Goal: Connect with others: Connect with others

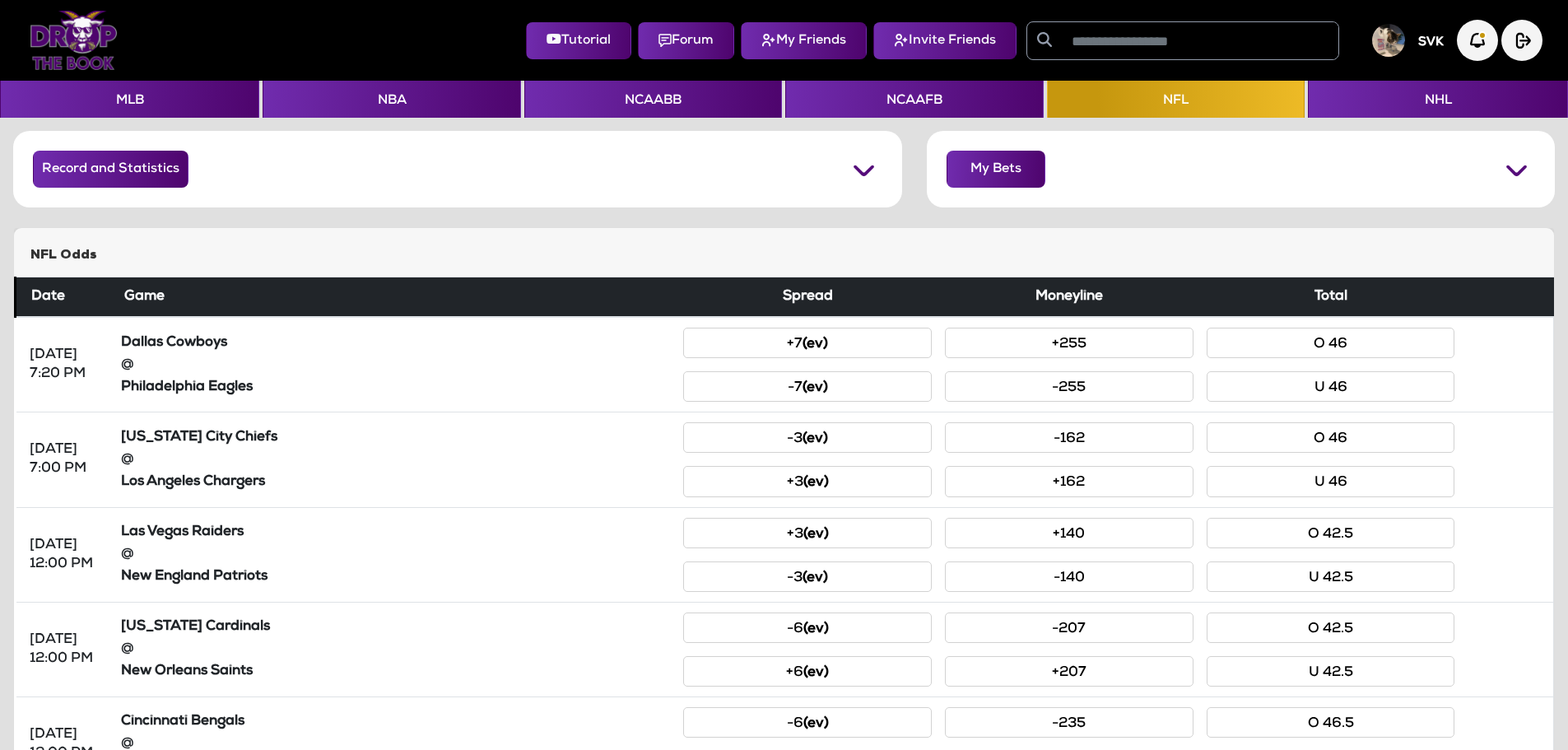
click at [1126, 47] on input "text" at bounding box center [1200, 40] width 276 height 37
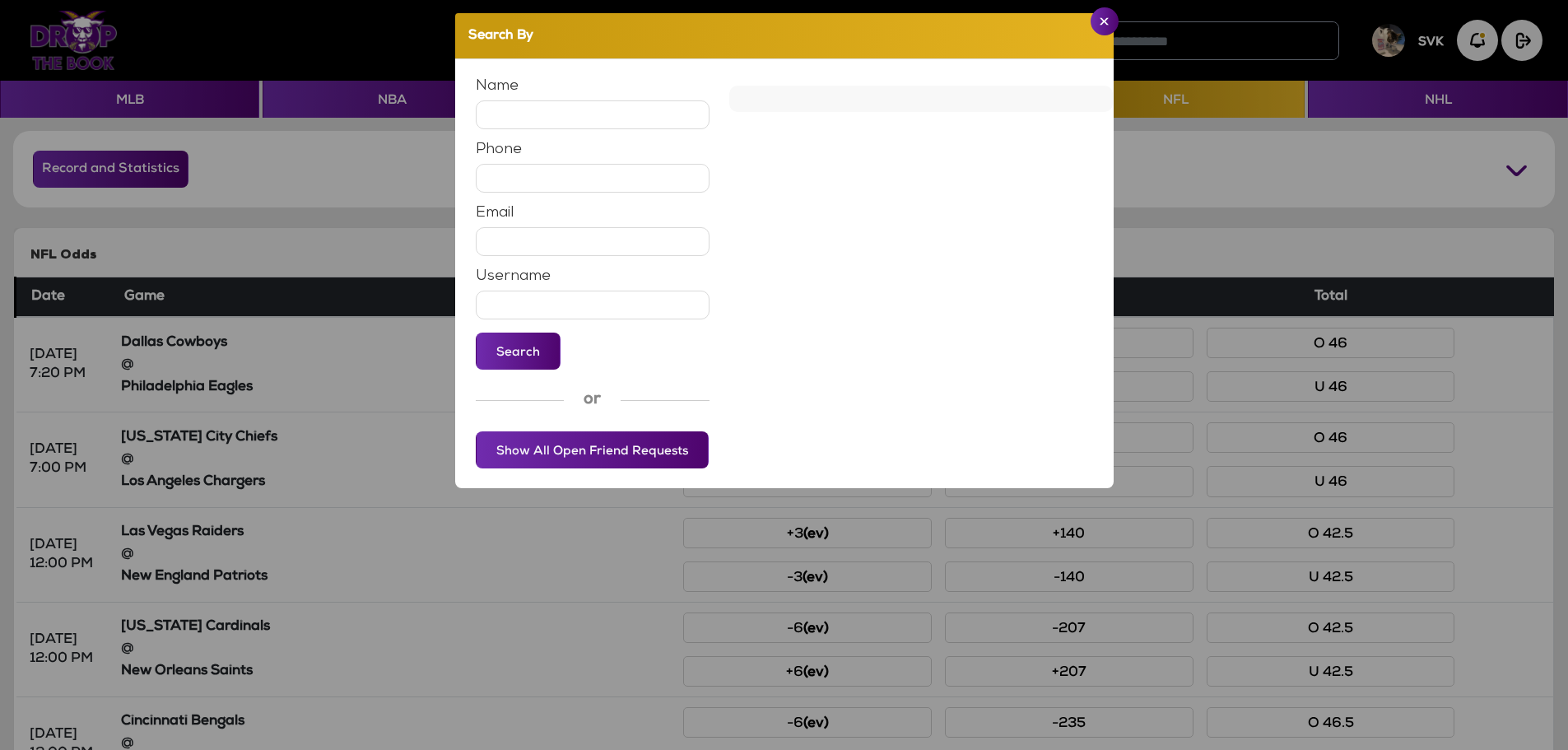
click at [604, 121] on input "text" at bounding box center [593, 115] width 234 height 29
click at [557, 302] on input "text" at bounding box center [593, 305] width 234 height 29
type input "**********"
click at [527, 346] on button "Search" at bounding box center [518, 351] width 85 height 37
click at [1053, 115] on button "Unfriend" at bounding box center [1062, 116] width 61 height 37
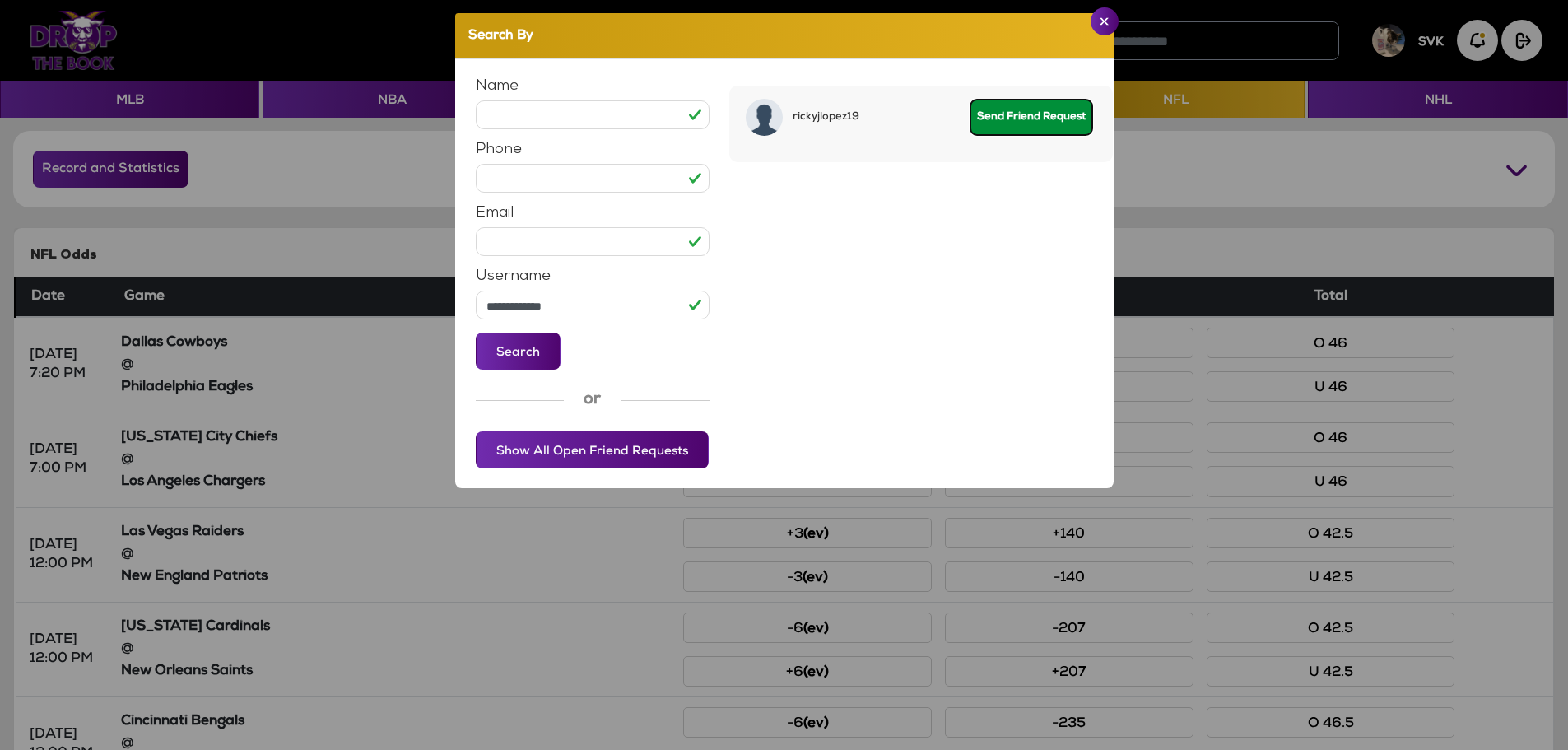
click at [1015, 121] on button "Send Friend Request" at bounding box center [1032, 116] width 123 height 37
click at [1103, 29] on button "Close" at bounding box center [1104, 21] width 28 height 28
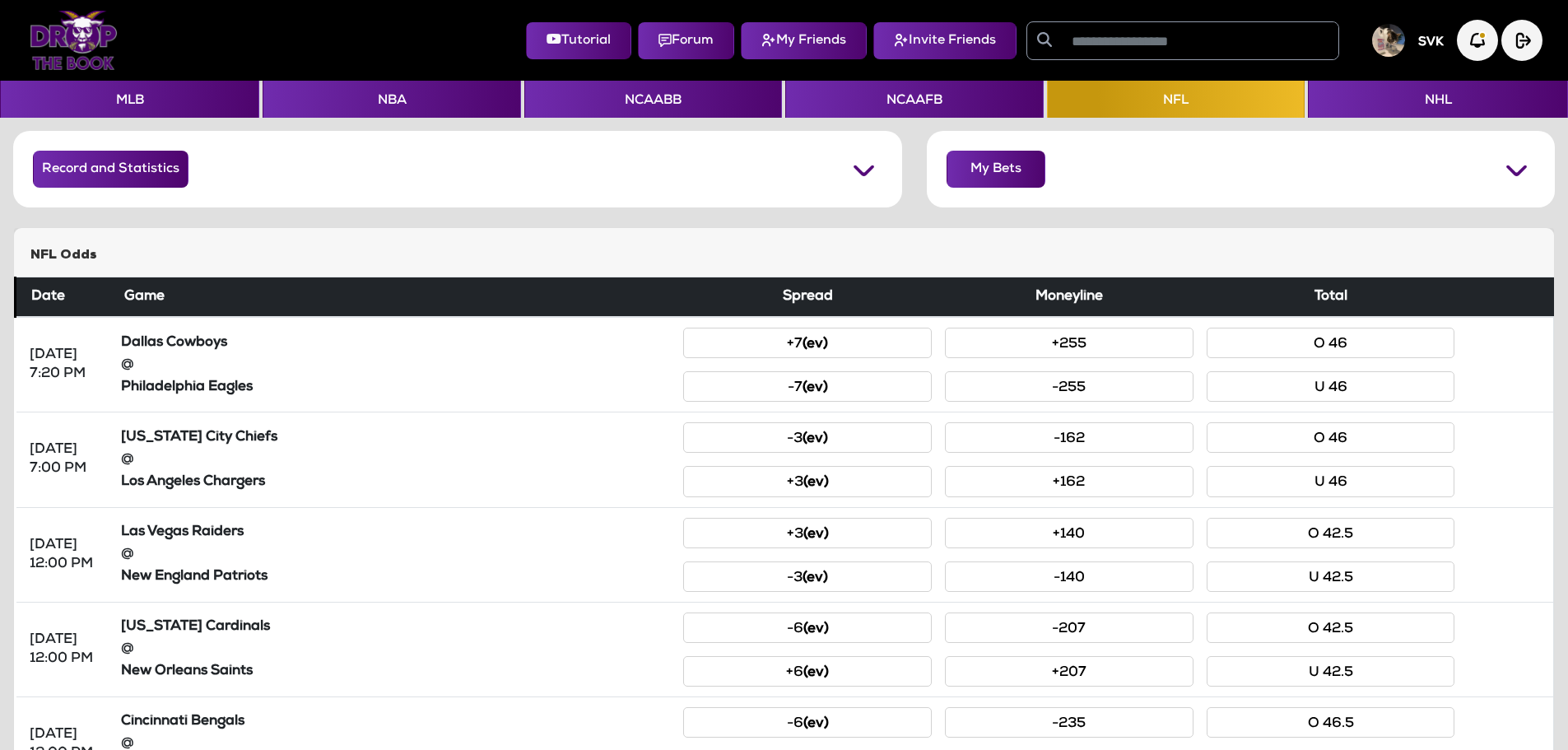
click at [1388, 33] on img at bounding box center [1388, 40] width 33 height 32
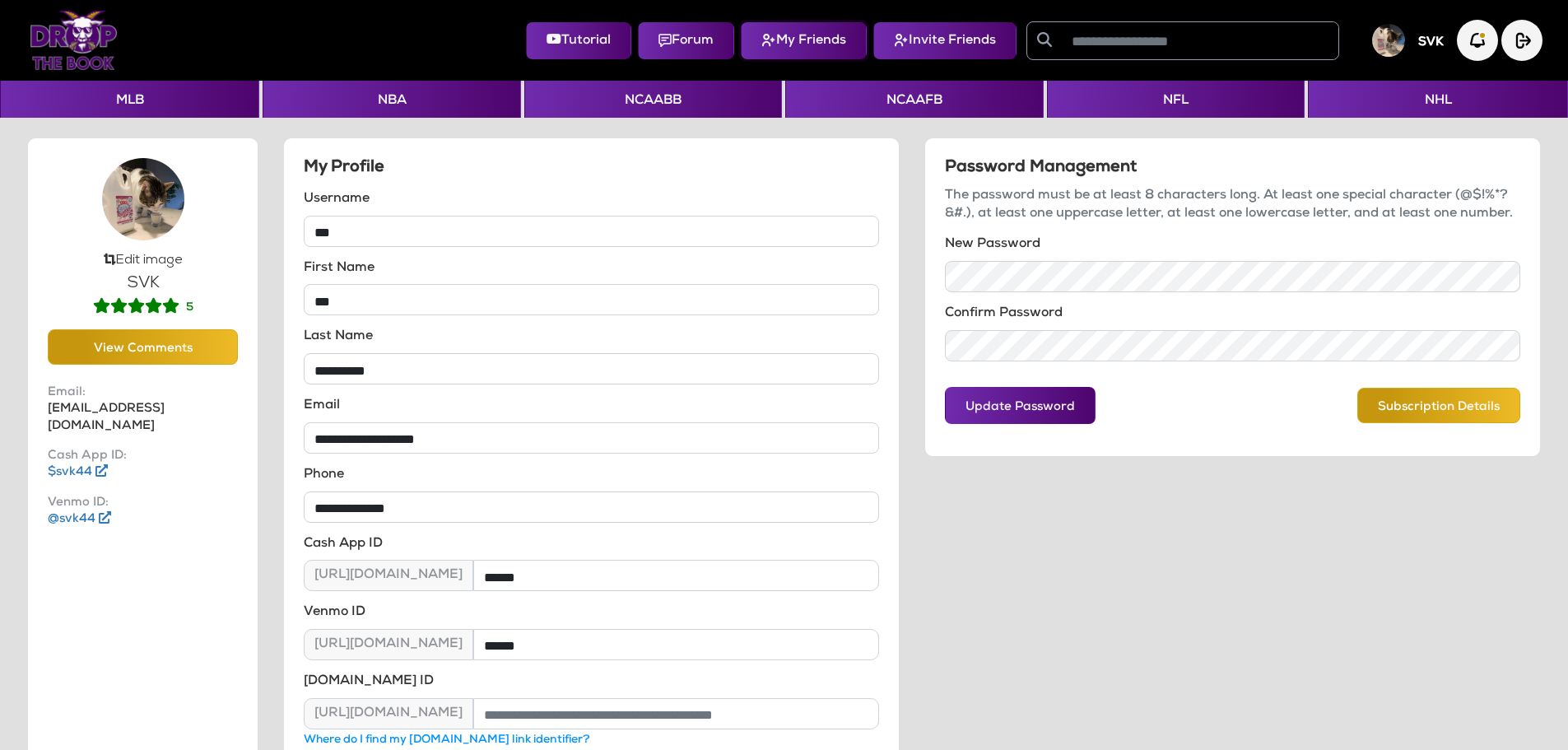
click at [808, 33] on button "My Friends" at bounding box center [803, 40] width 126 height 37
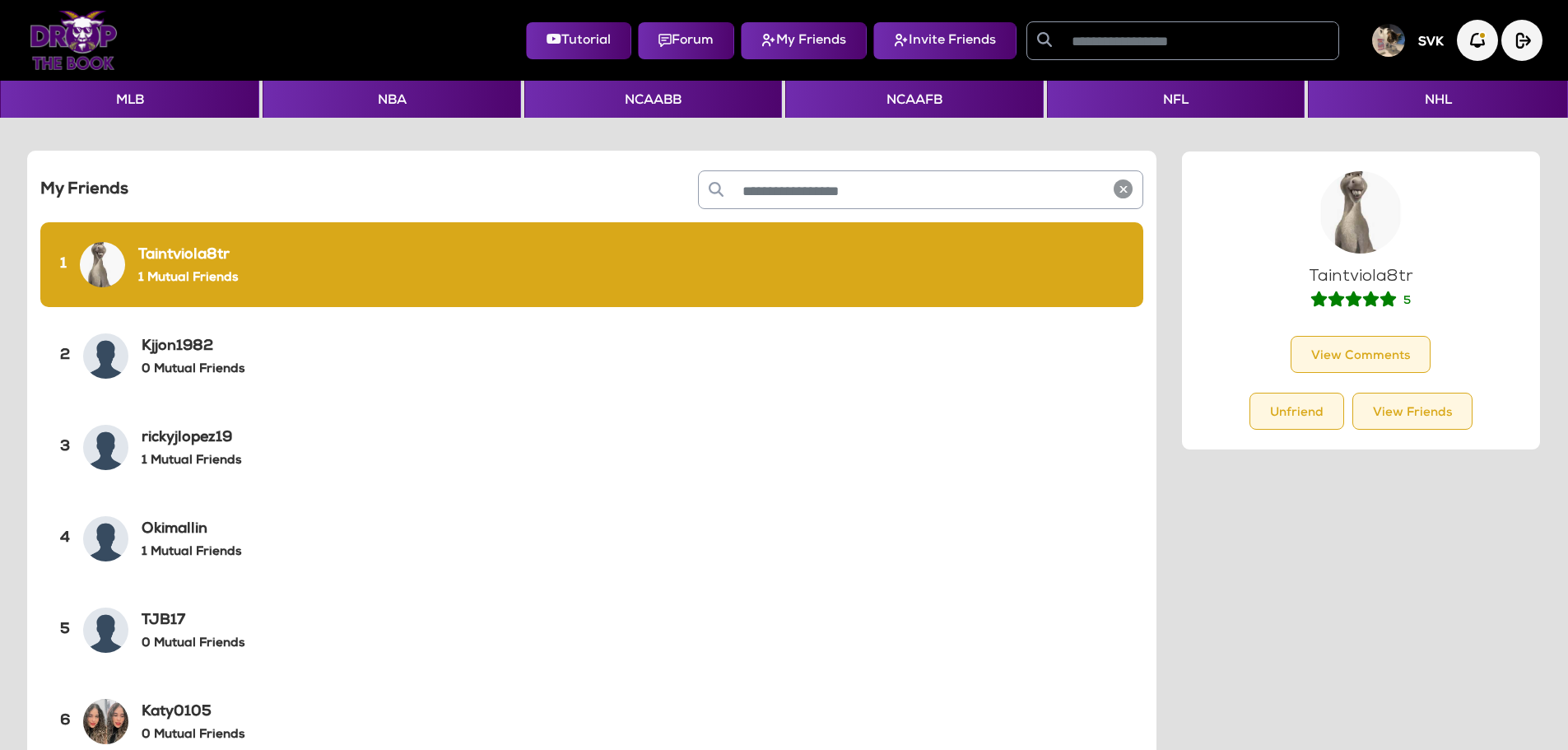
click at [1391, 47] on img at bounding box center [1388, 40] width 33 height 32
